Goal: Browse casually: Explore the website without a specific task or goal

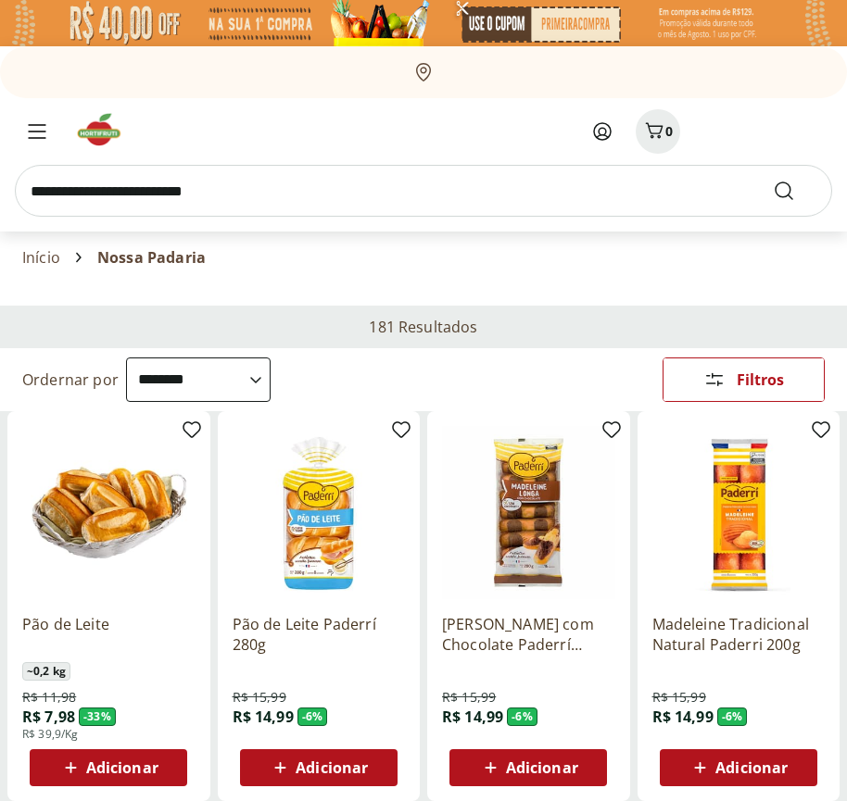
select select "**********"
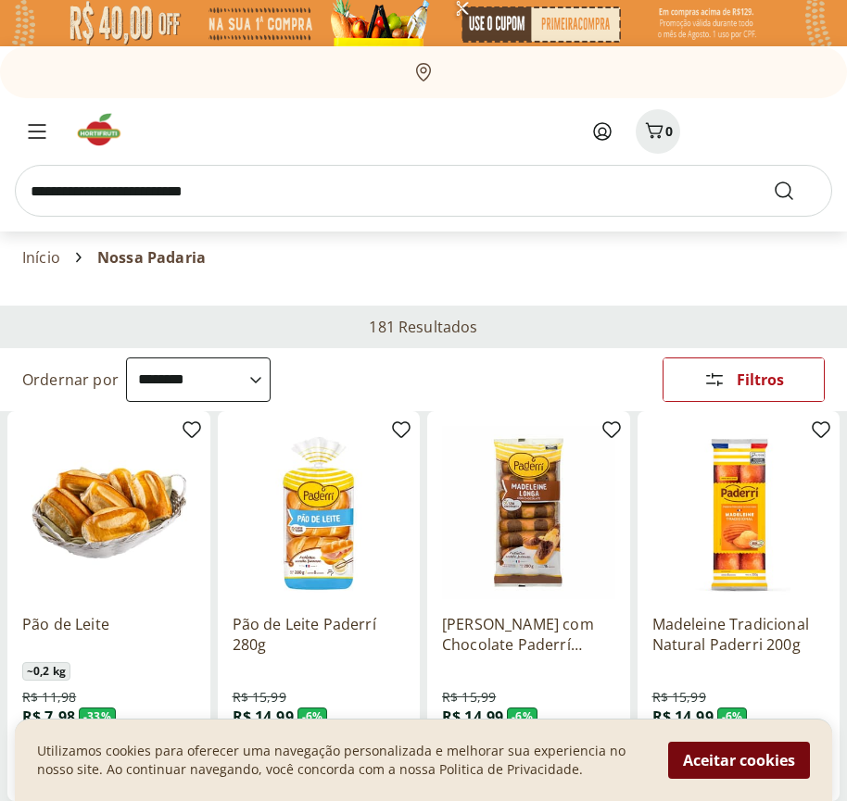
click at [738, 760] on button "Aceitar cookies" at bounding box center [739, 760] width 142 height 37
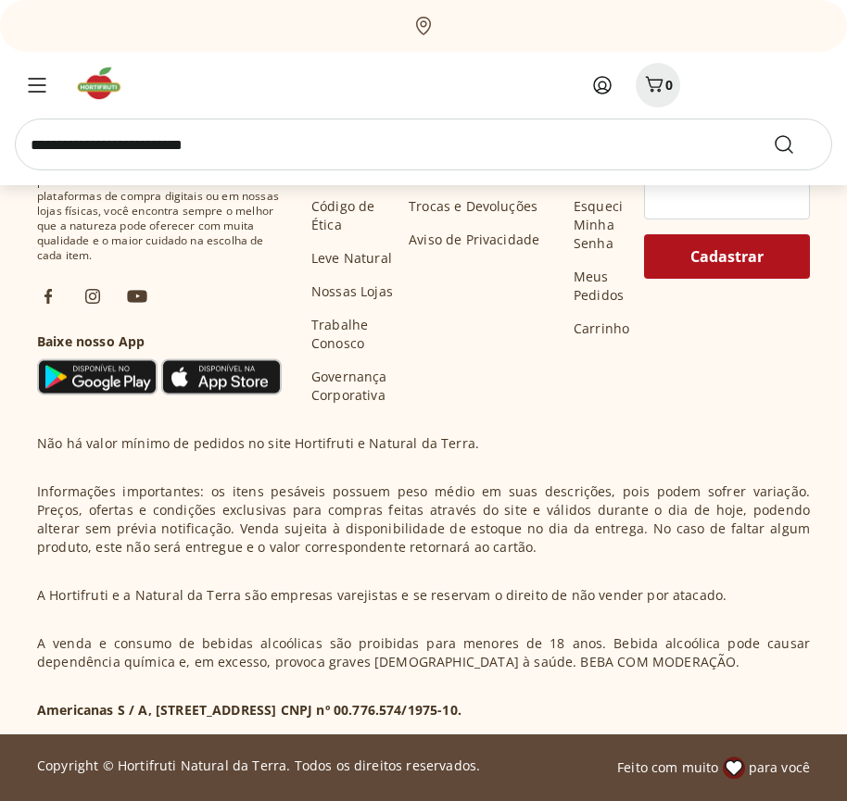
scroll to position [965, 0]
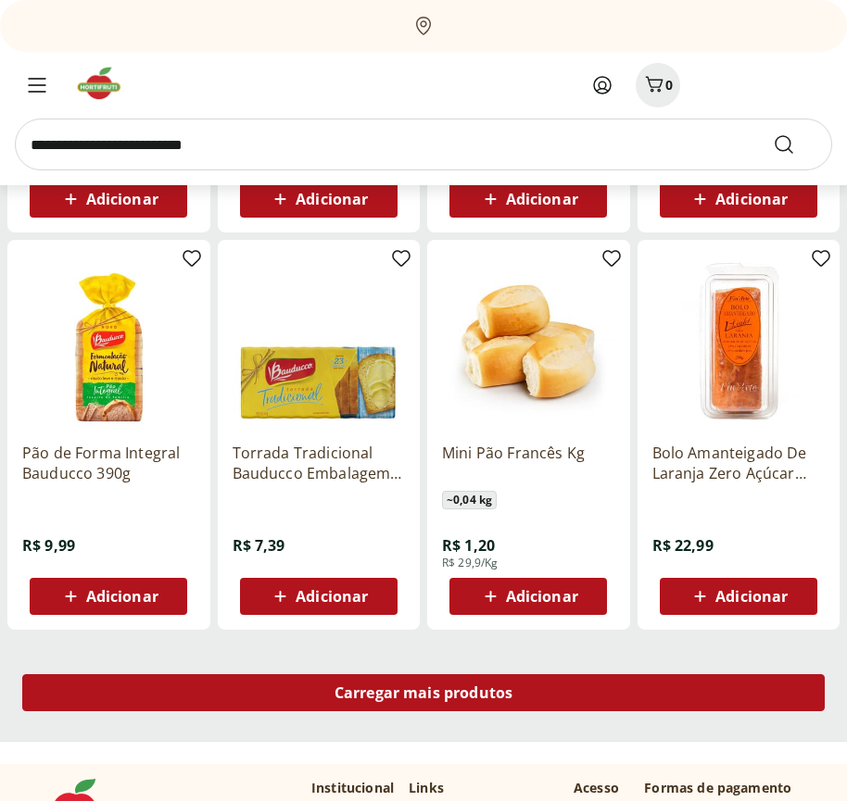
click at [423, 696] on span "Carregar mais produtos" at bounding box center [423, 692] width 179 height 15
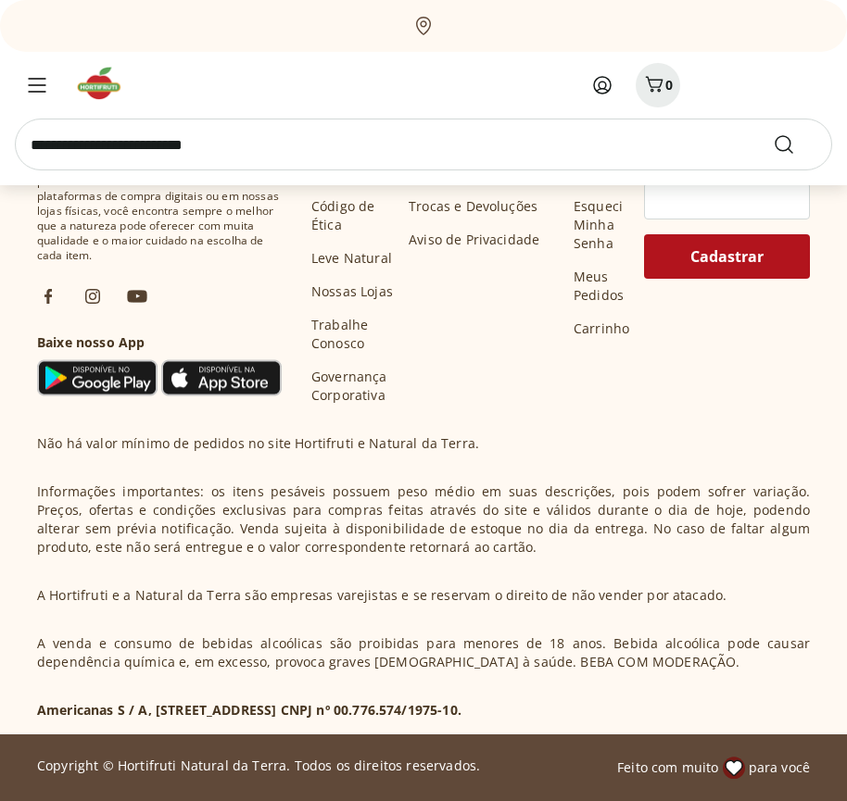
scroll to position [2163, 0]
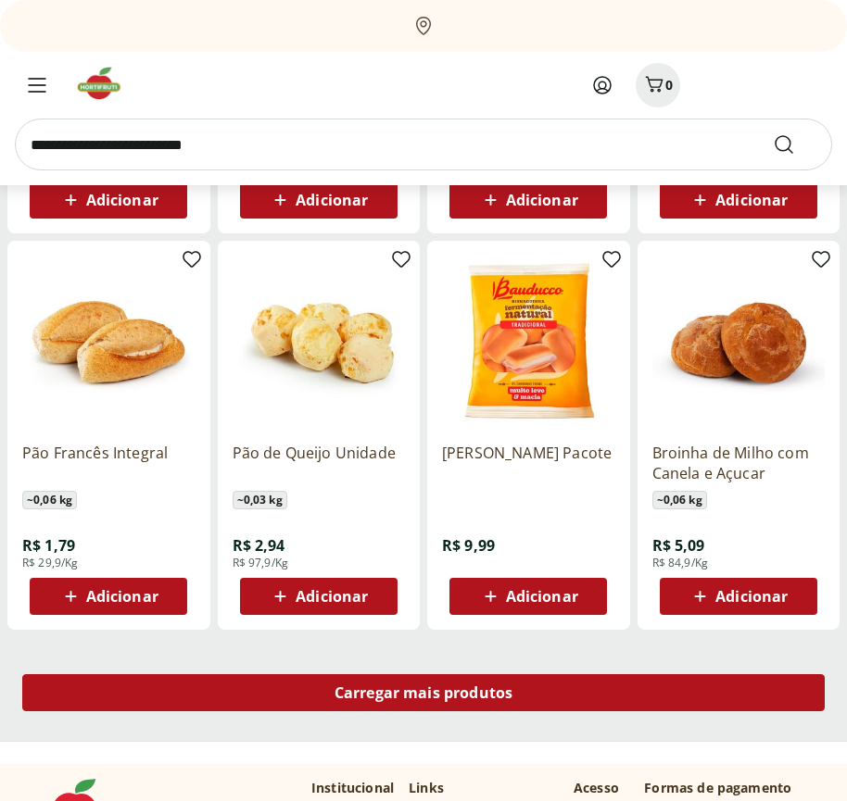
click at [423, 693] on span "Carregar mais produtos" at bounding box center [423, 692] width 179 height 15
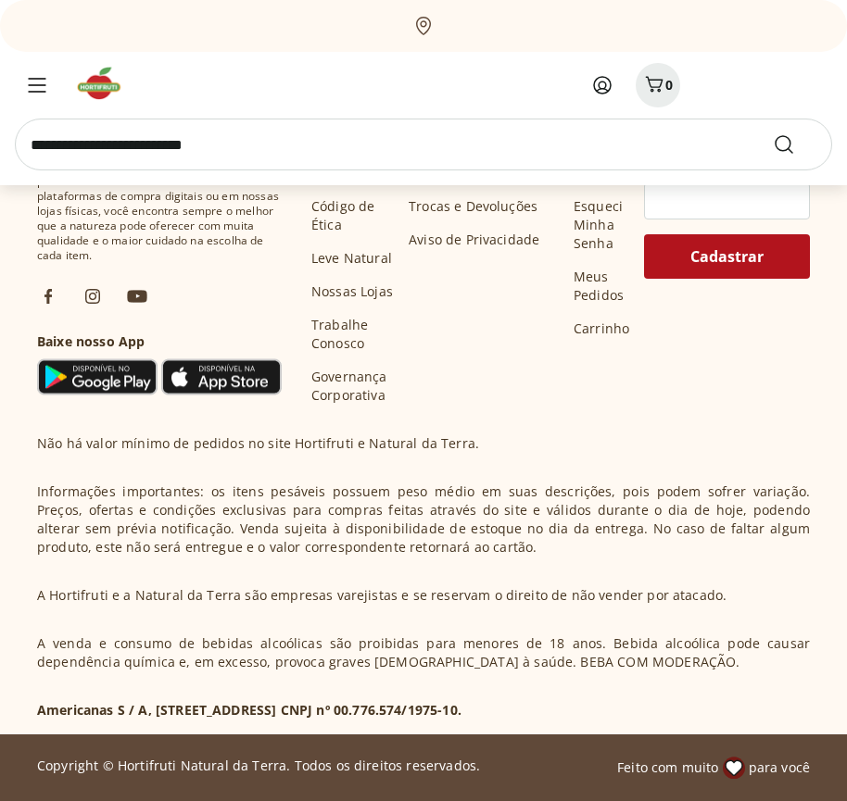
scroll to position [3361, 0]
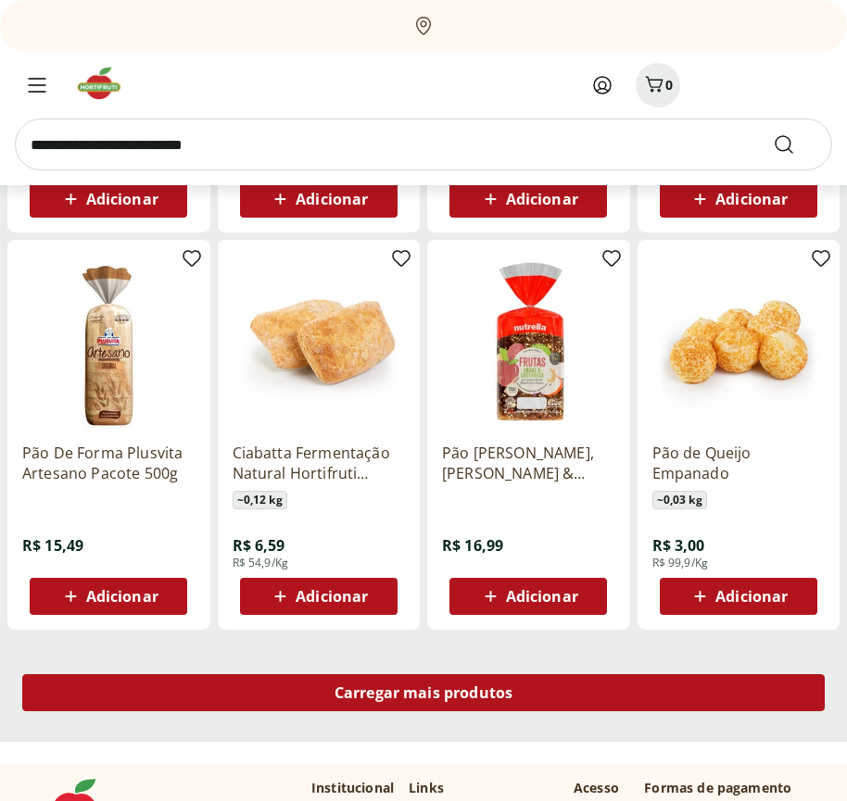
click at [423, 696] on span "Carregar mais produtos" at bounding box center [423, 692] width 179 height 15
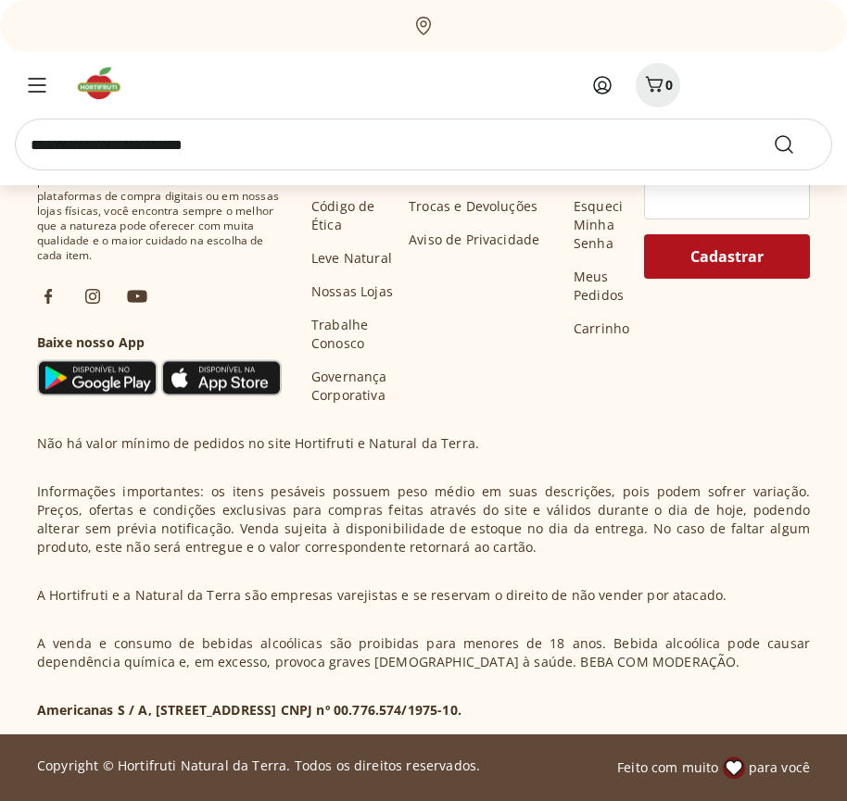
scroll to position [4559, 0]
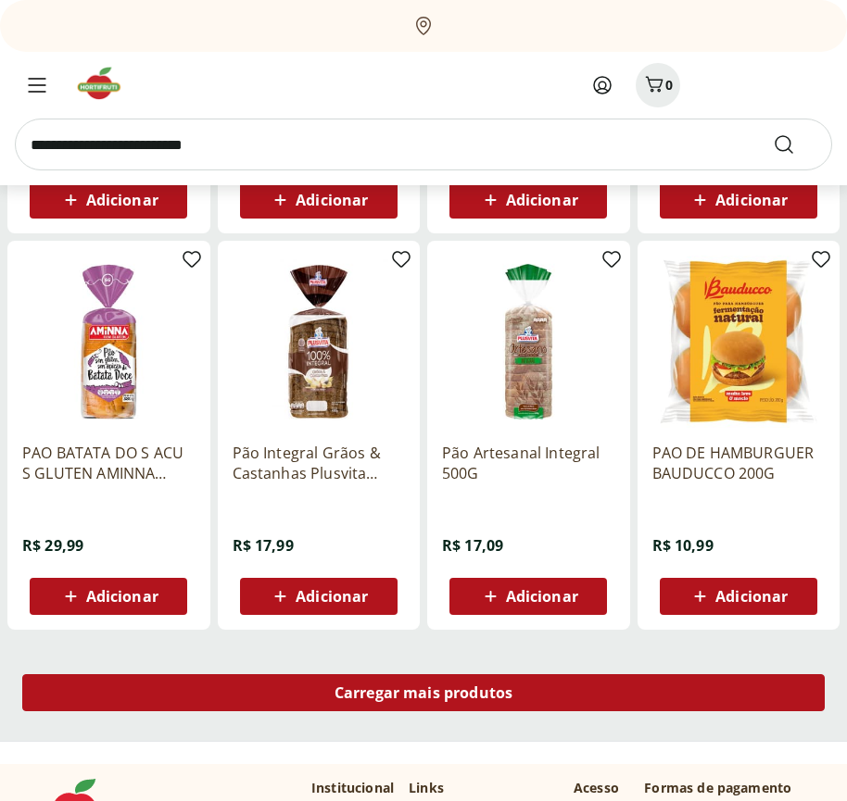
click at [423, 693] on span "Carregar mais produtos" at bounding box center [423, 692] width 179 height 15
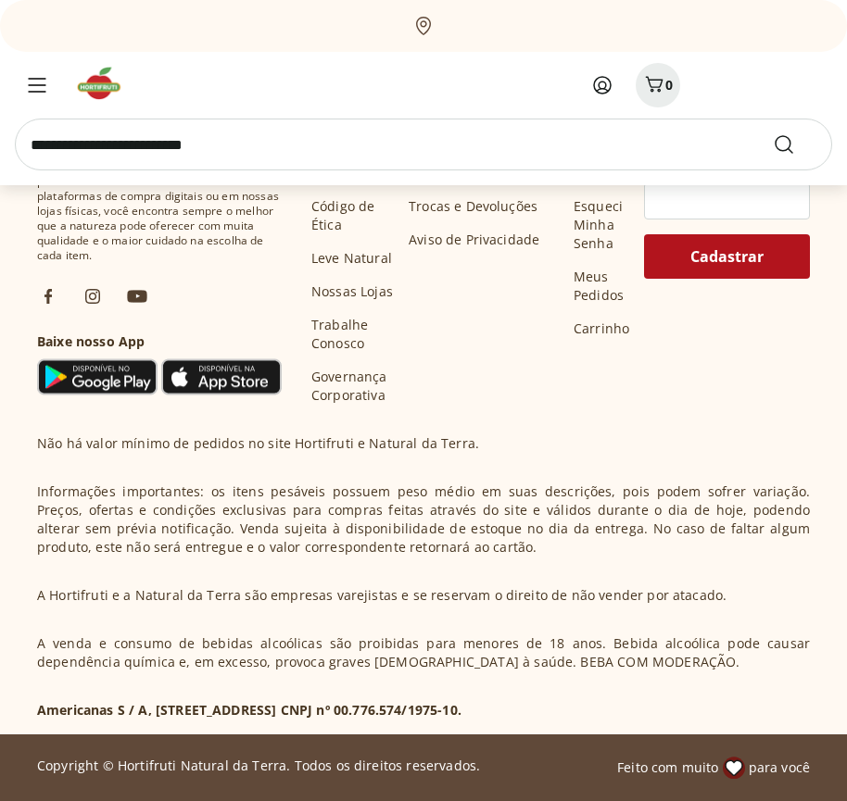
scroll to position [5757, 0]
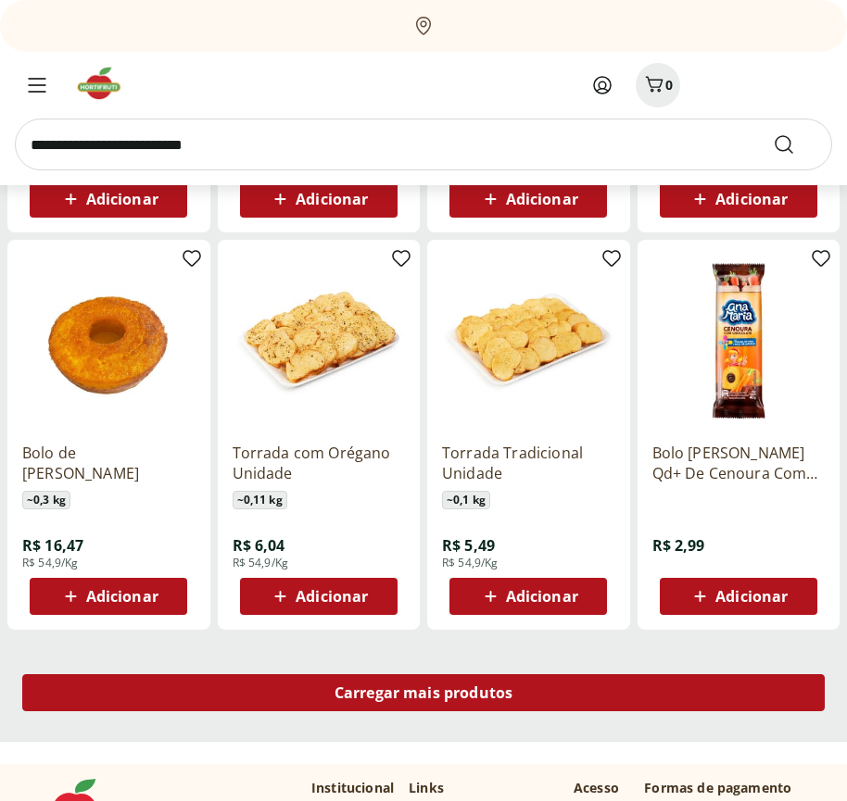
click at [423, 696] on span "Carregar mais produtos" at bounding box center [423, 692] width 179 height 15
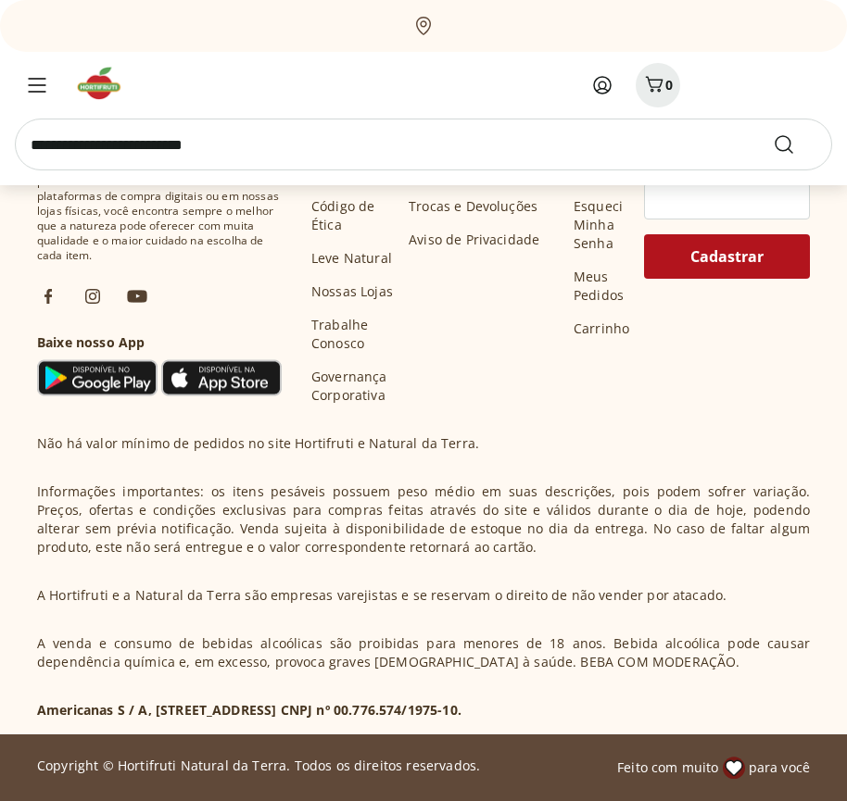
scroll to position [6955, 0]
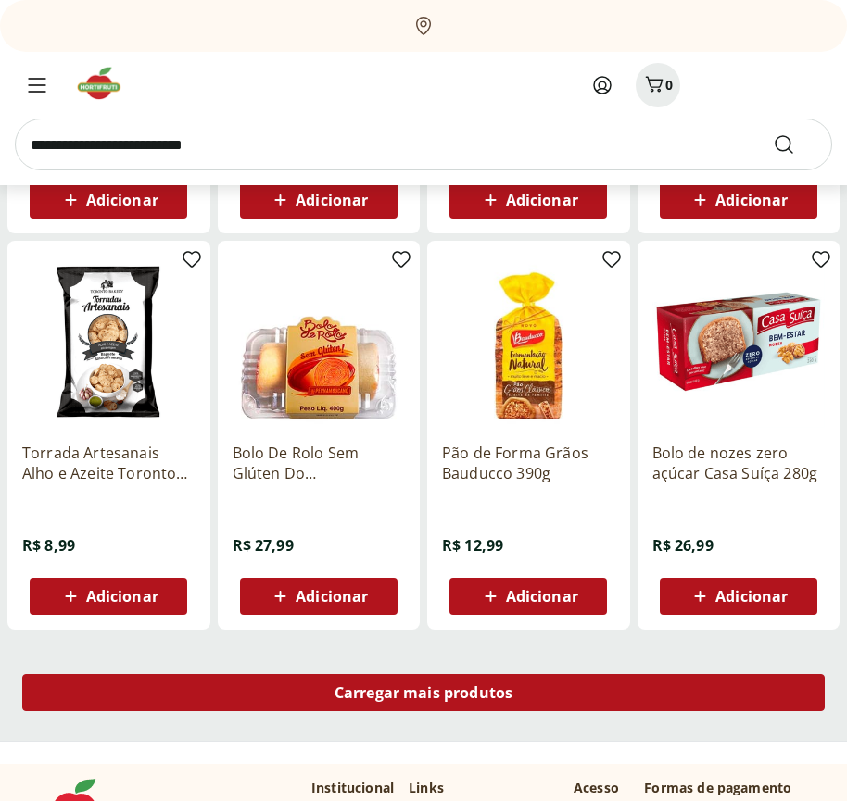
click at [423, 693] on span "Carregar mais produtos" at bounding box center [423, 692] width 179 height 15
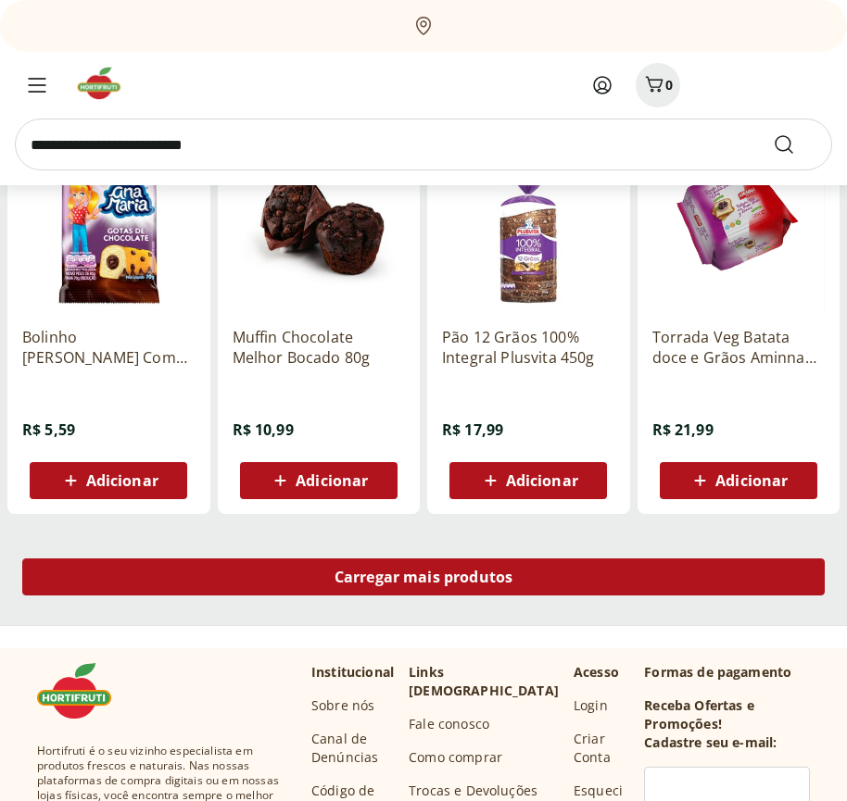
scroll to position [8153, 0]
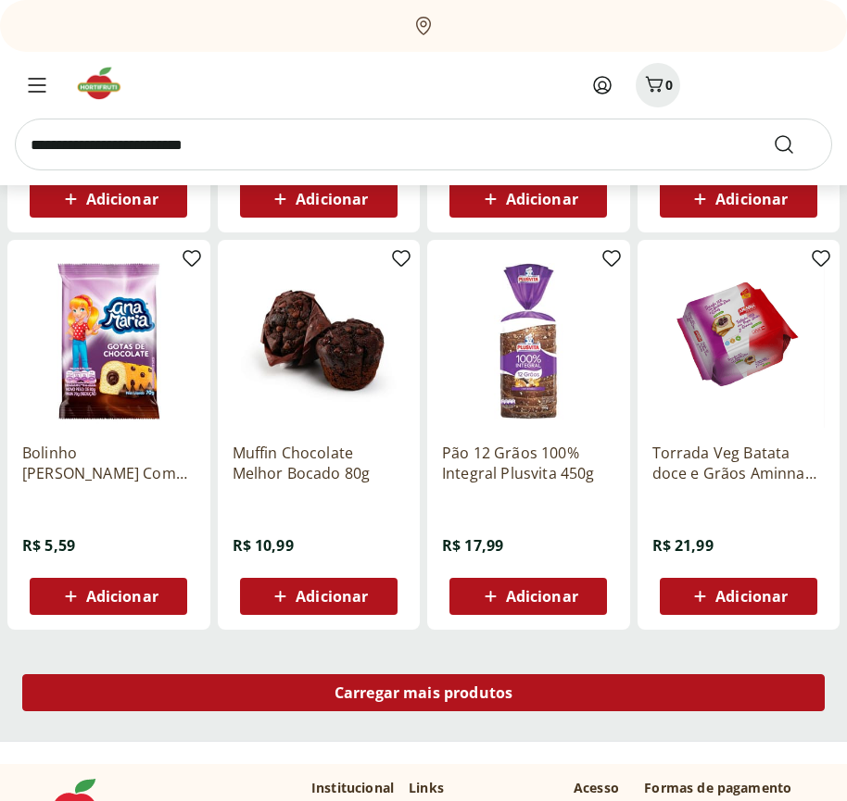
click at [423, 696] on span "Carregar mais produtos" at bounding box center [423, 692] width 179 height 15
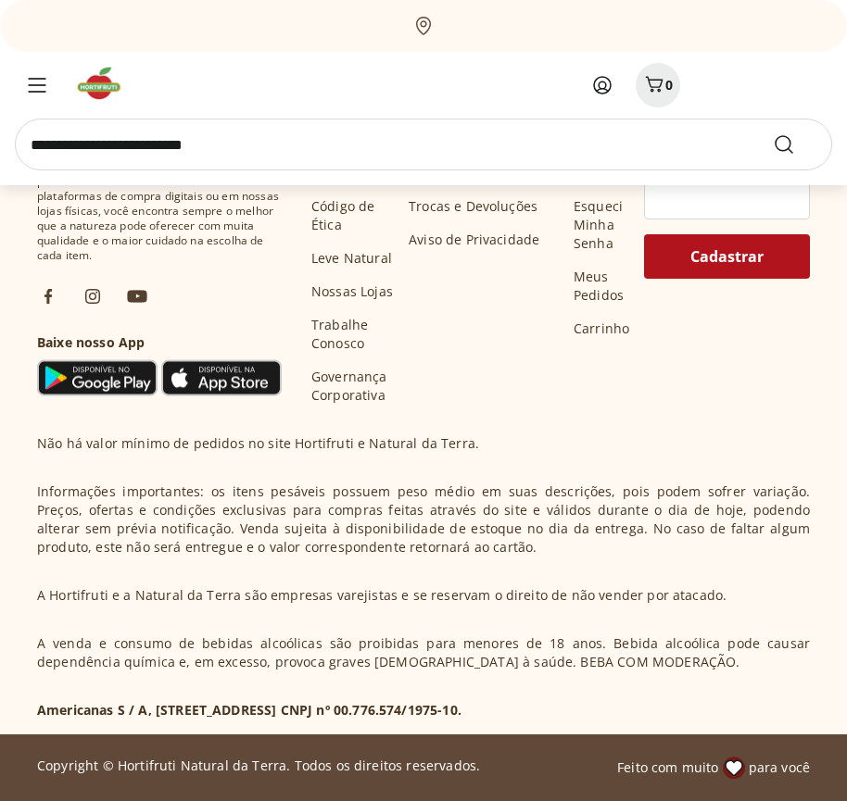
scroll to position [9351, 0]
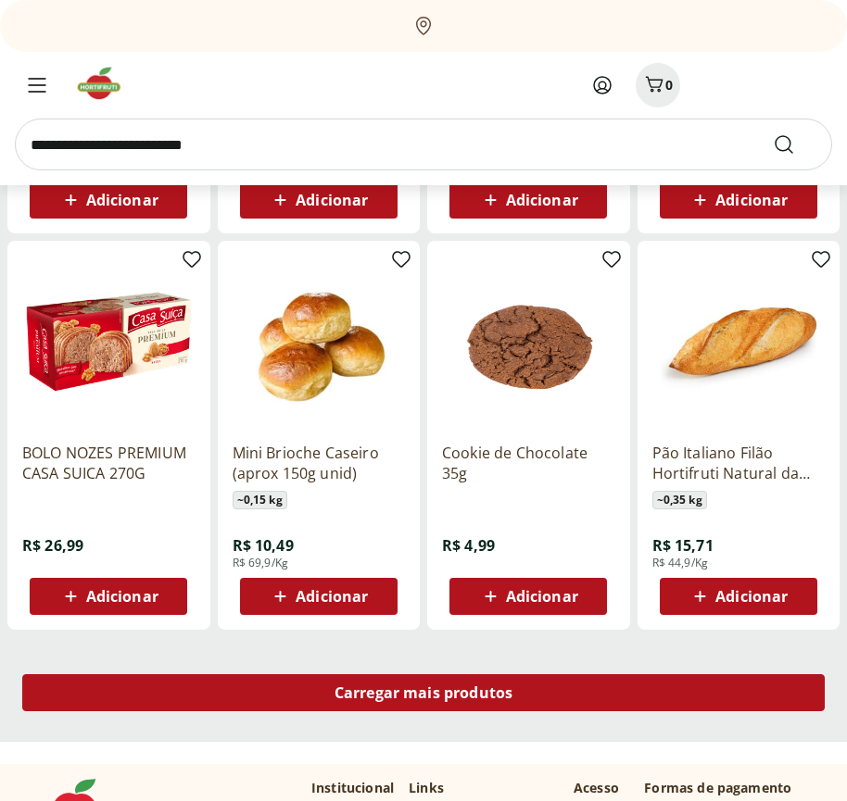
click at [423, 693] on span "Carregar mais produtos" at bounding box center [423, 692] width 179 height 15
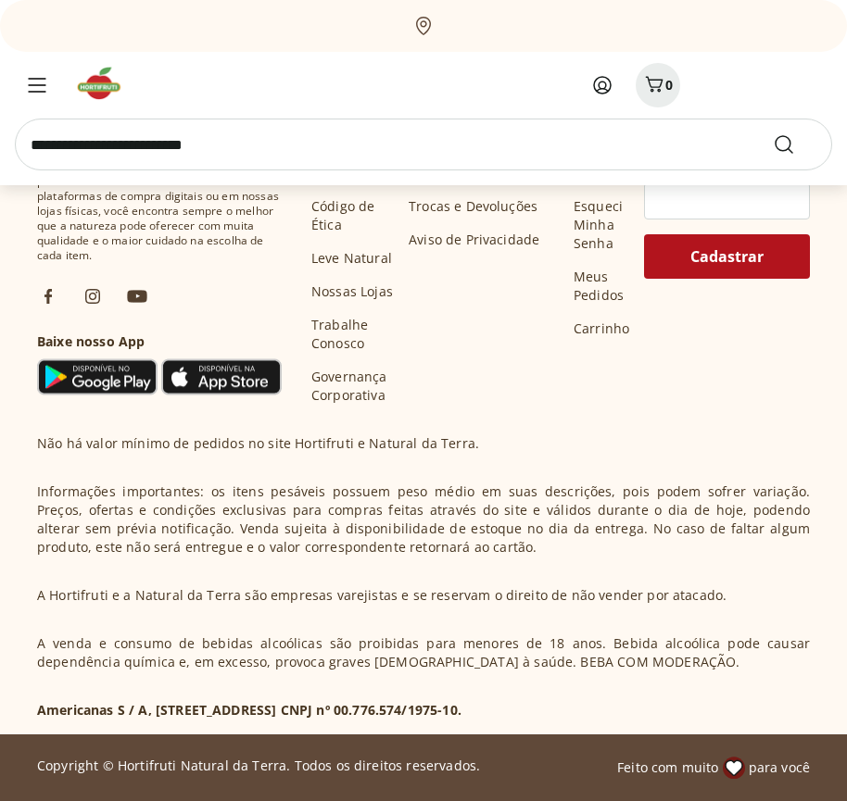
scroll to position [10549, 0]
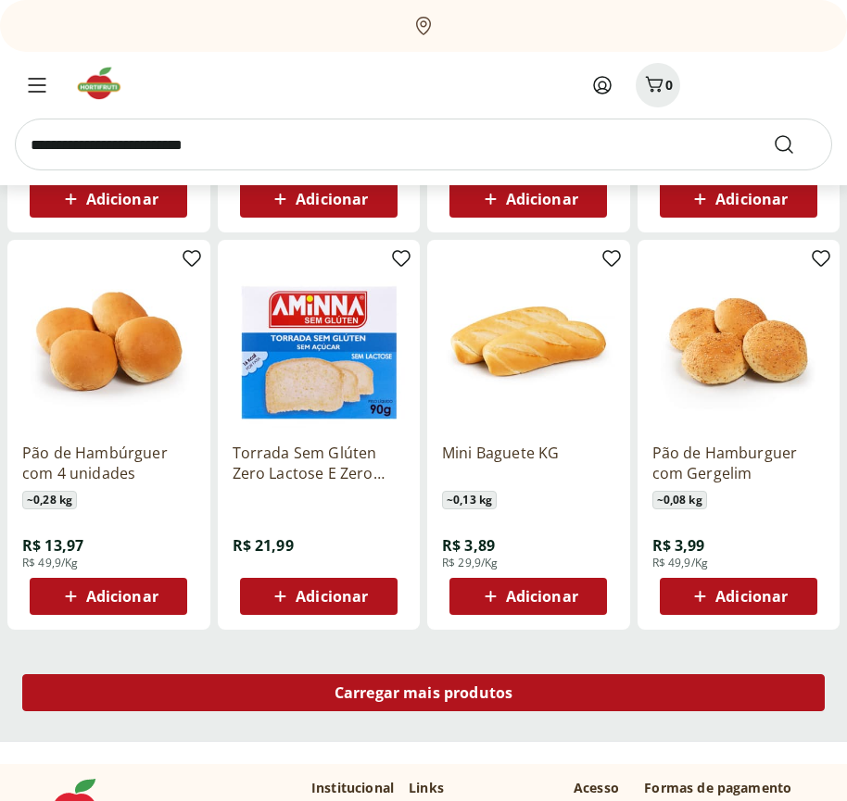
click at [423, 696] on span "Carregar mais produtos" at bounding box center [423, 692] width 179 height 15
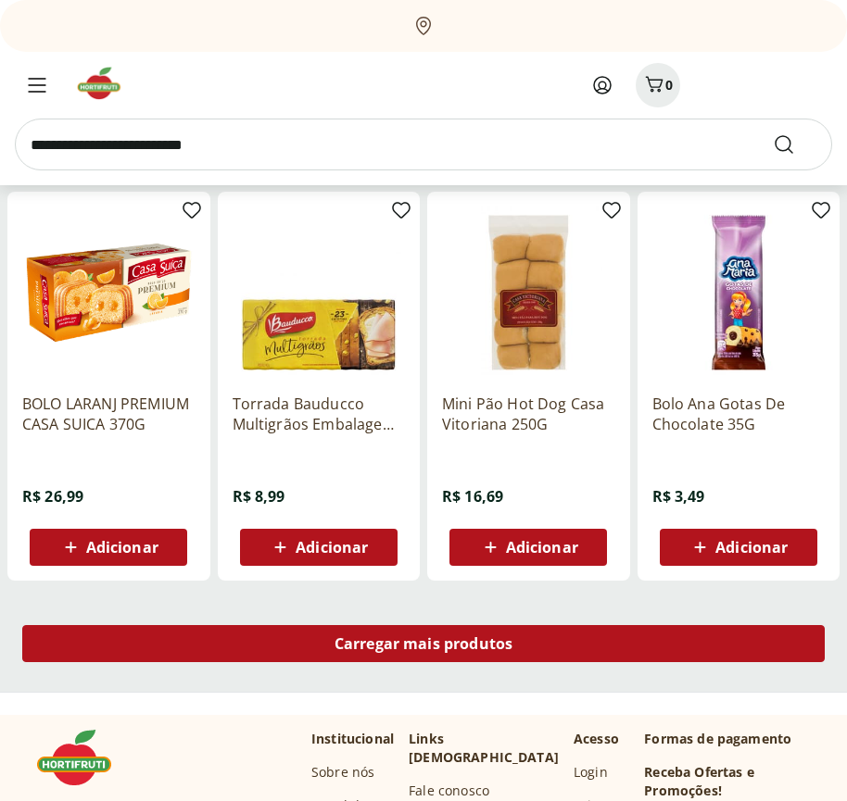
scroll to position [11747, 0]
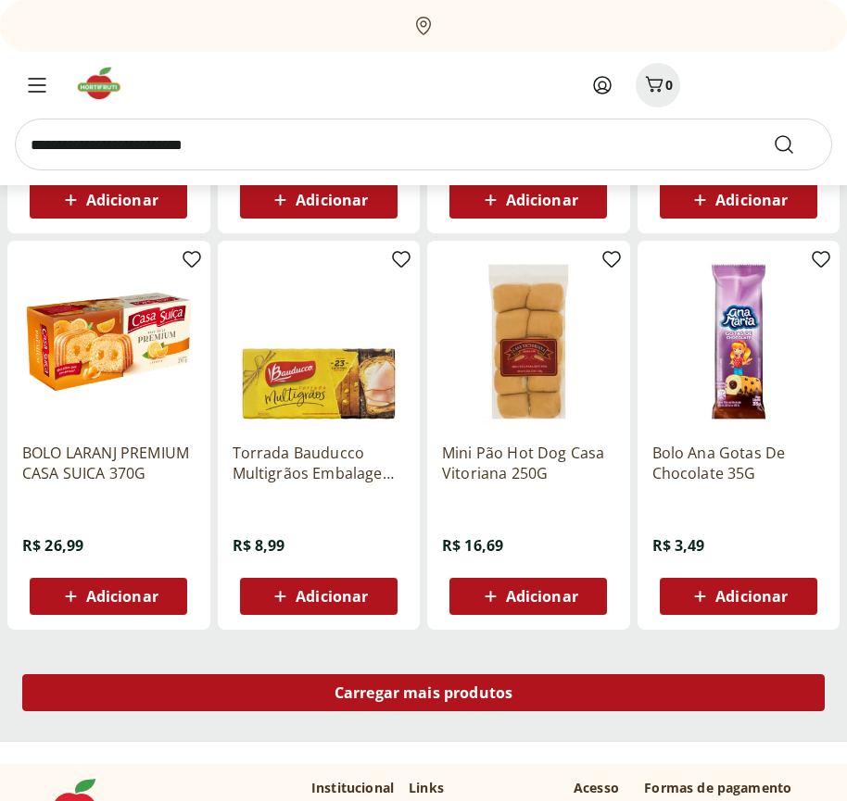
click at [423, 693] on span "Carregar mais produtos" at bounding box center [423, 692] width 179 height 15
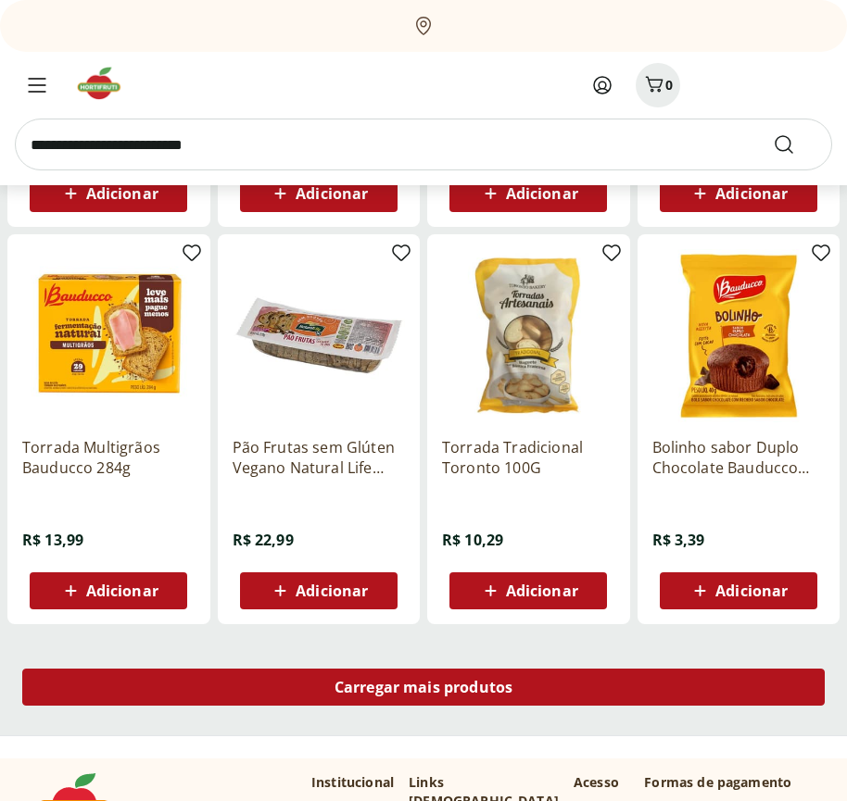
scroll to position [12945, 0]
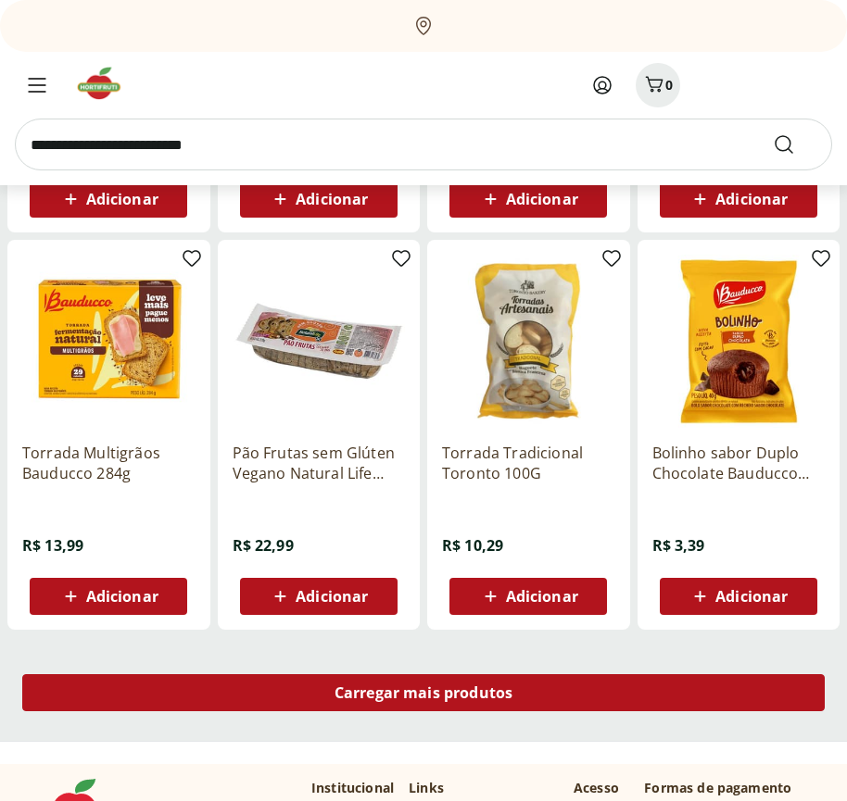
click at [423, 696] on span "Carregar mais produtos" at bounding box center [423, 692] width 179 height 15
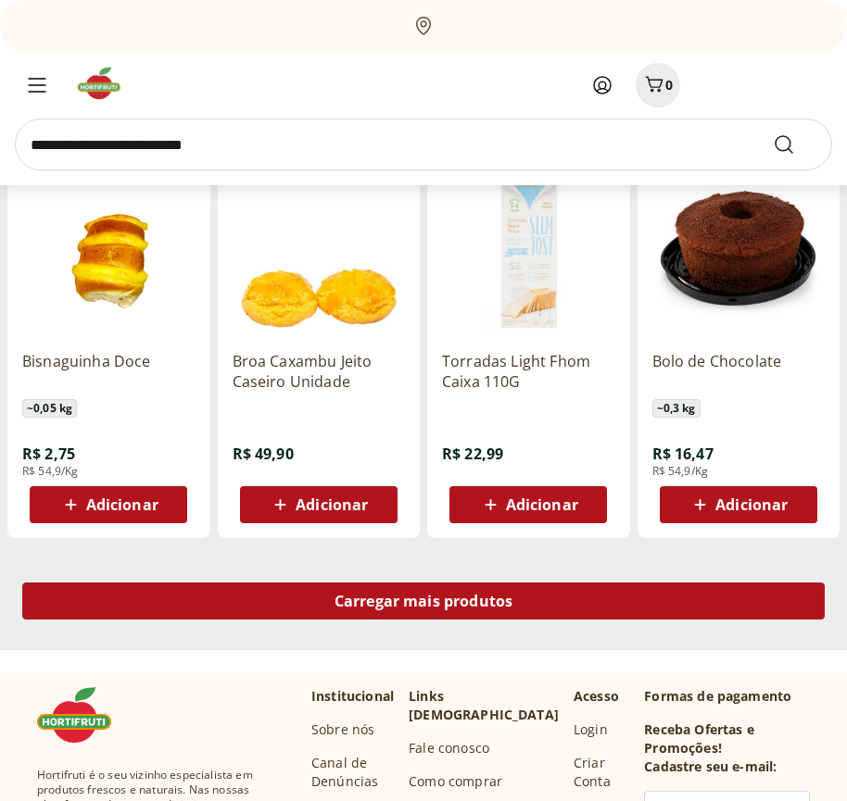
scroll to position [14143, 0]
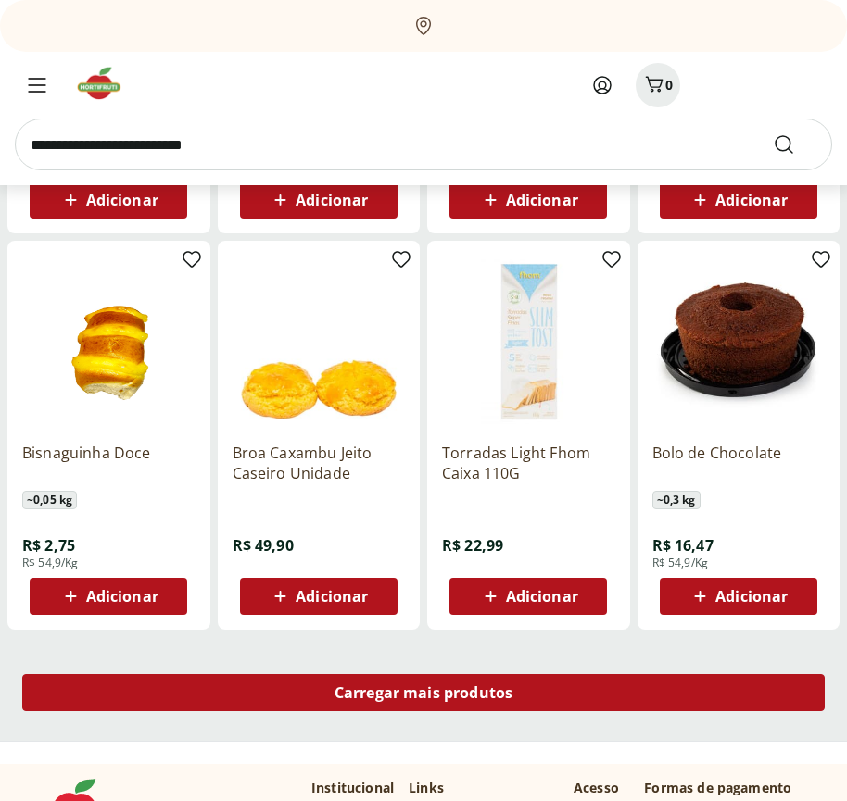
click at [423, 693] on span "Carregar mais produtos" at bounding box center [423, 692] width 179 height 15
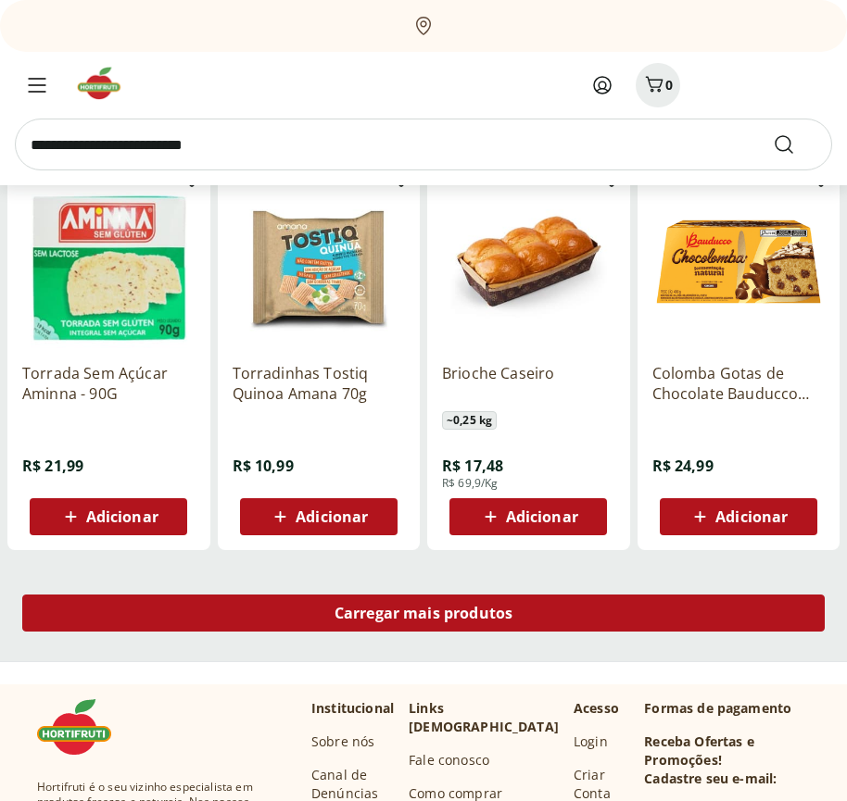
scroll to position [15342, 0]
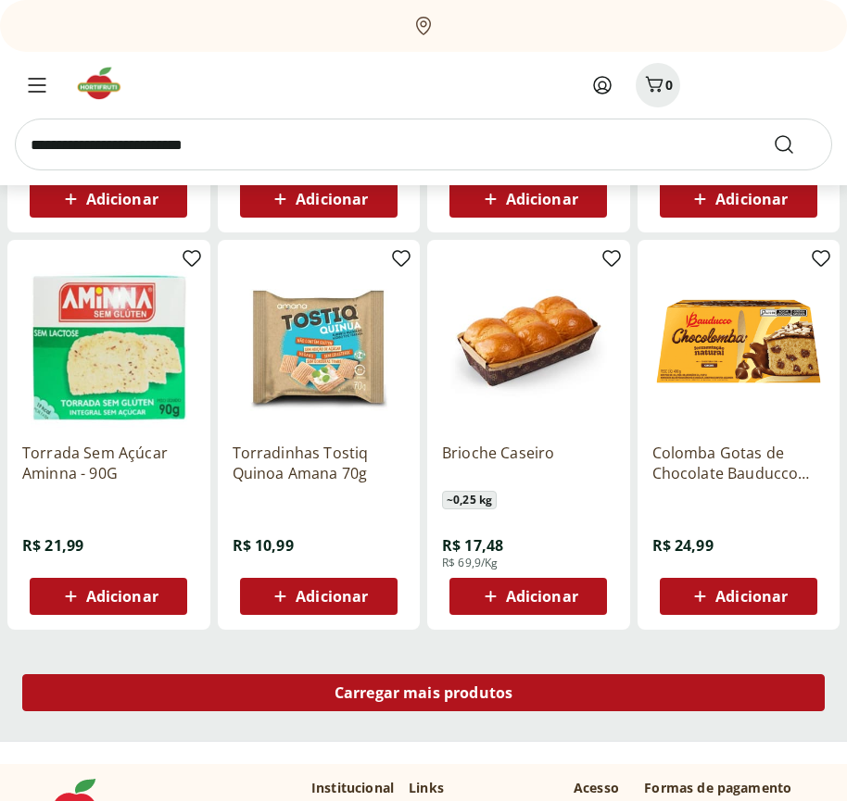
click at [423, 696] on span "Carregar mais produtos" at bounding box center [423, 692] width 179 height 15
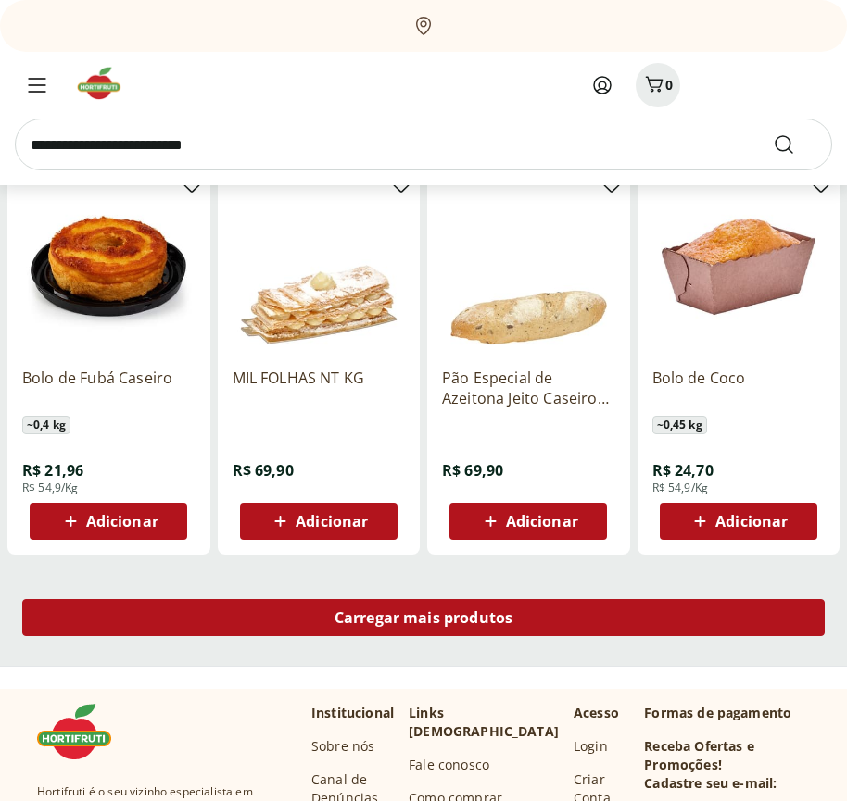
scroll to position [16539, 0]
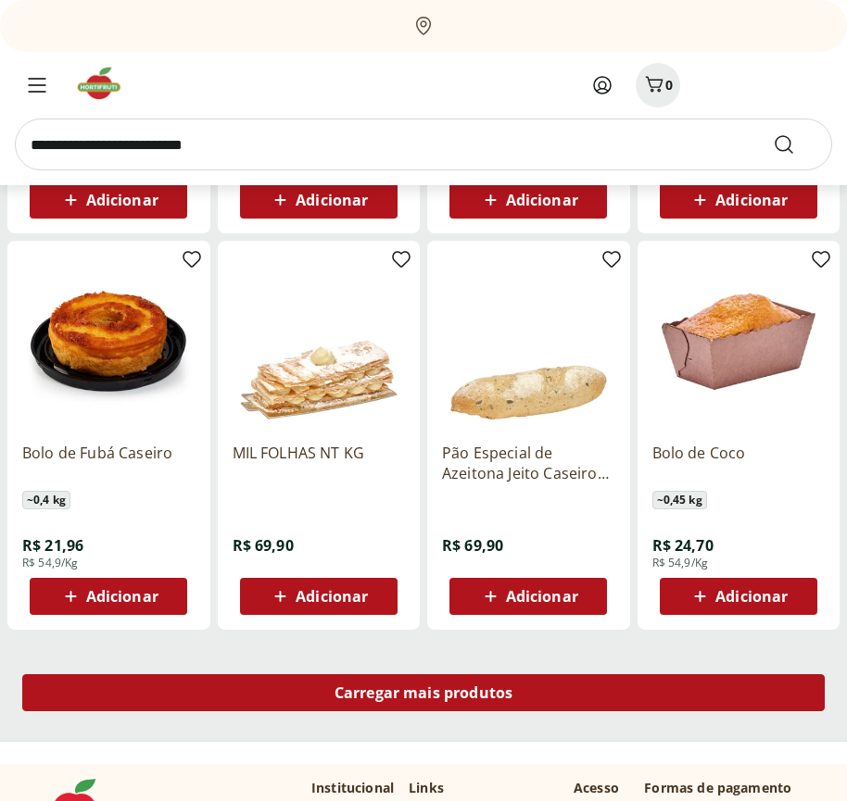
click at [423, 693] on span "Carregar mais produtos" at bounding box center [423, 692] width 179 height 15
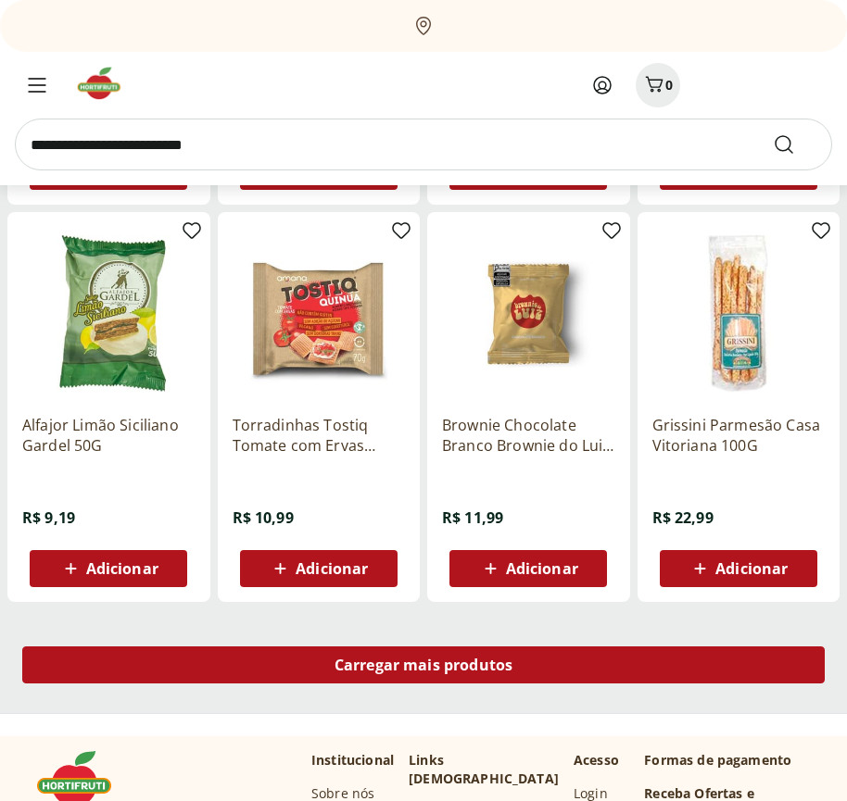
scroll to position [17738, 0]
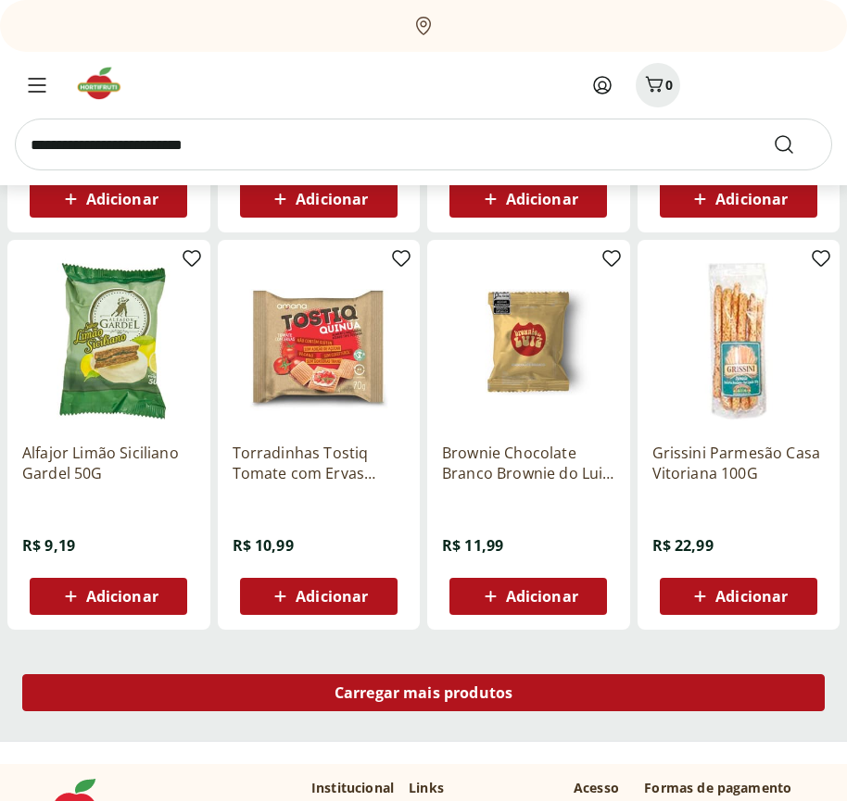
click at [423, 696] on span "Carregar mais produtos" at bounding box center [423, 692] width 179 height 15
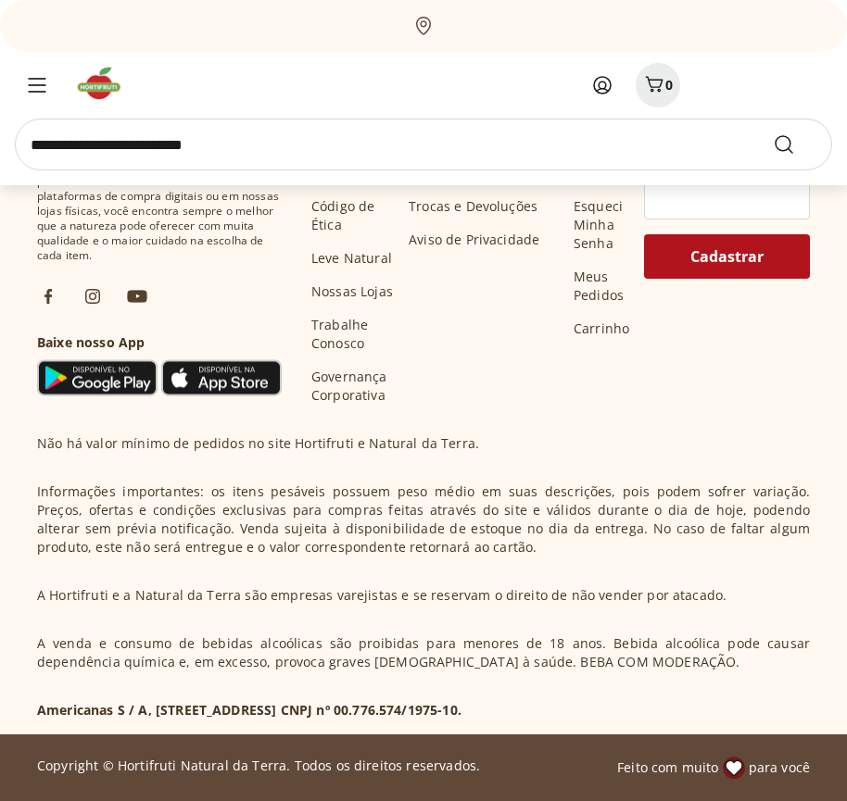
scroll to position [18045, 0]
